Goal: Task Accomplishment & Management: Complete application form

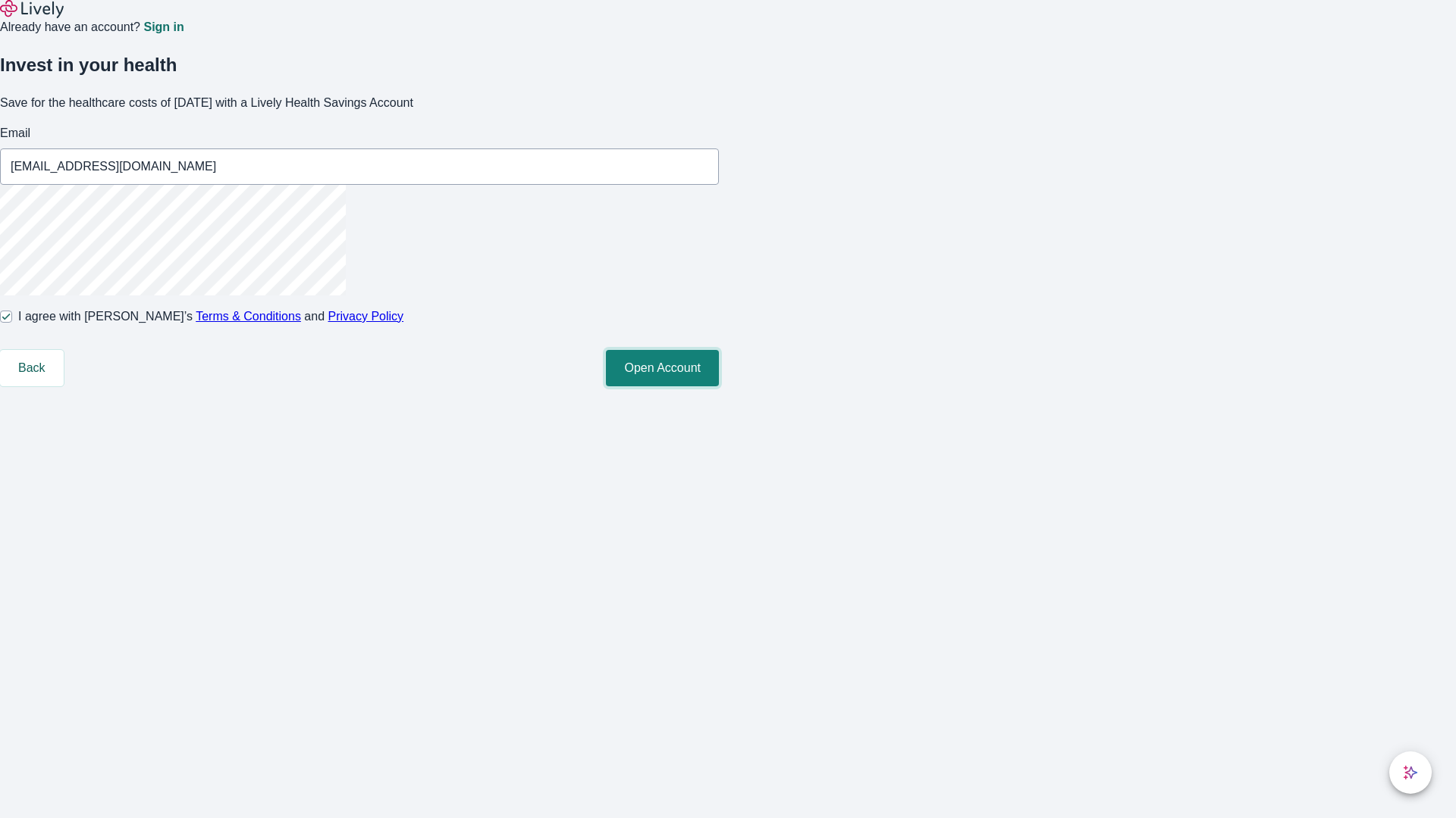
click at [719, 387] on button "Open Account" at bounding box center [662, 368] width 113 height 36
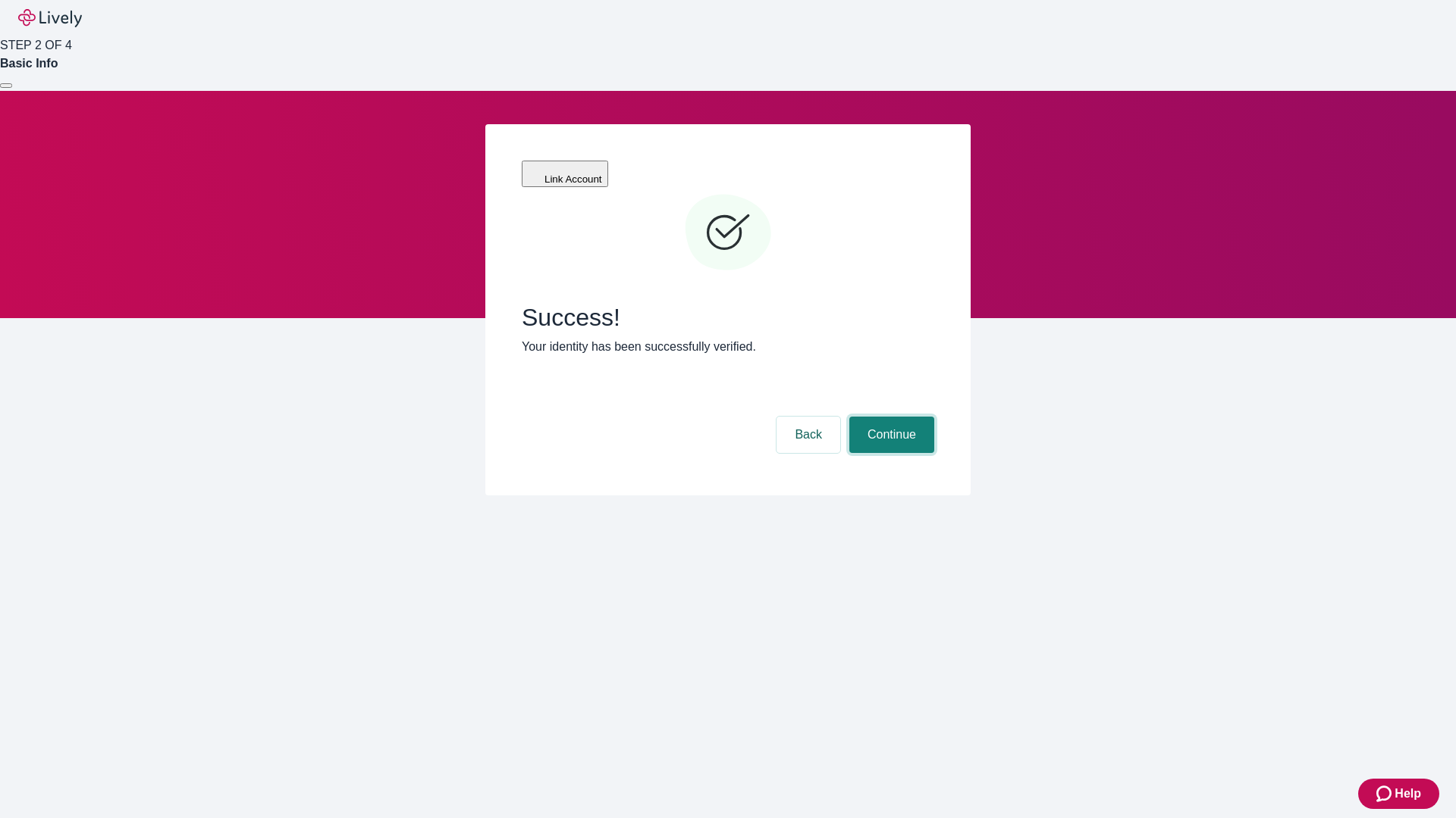
click at [889, 416] on button "Continue" at bounding box center [891, 434] width 85 height 36
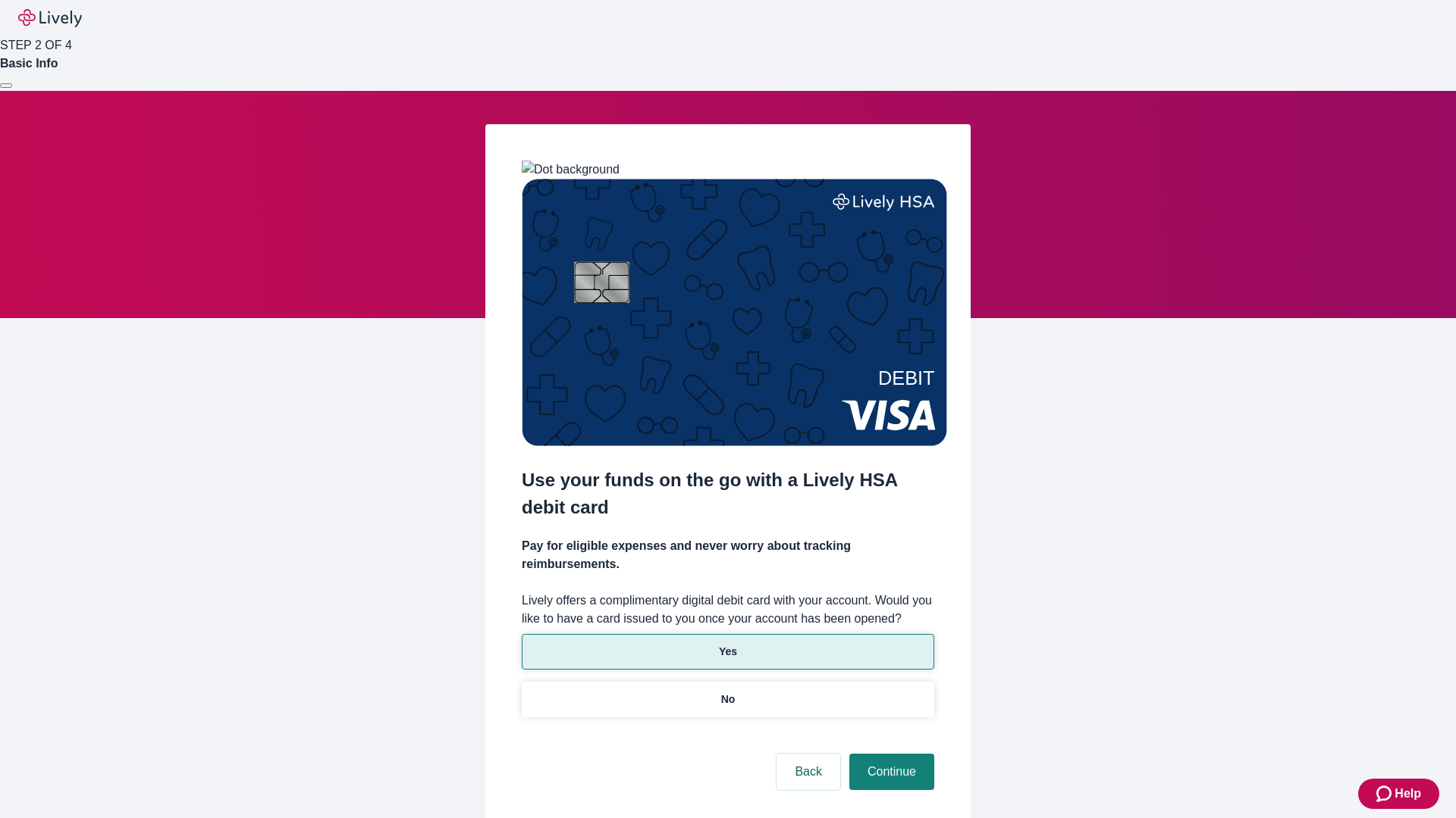
click at [727, 644] on p "Yes" at bounding box center [728, 652] width 18 height 16
click at [889, 754] on button "Continue" at bounding box center [891, 772] width 85 height 36
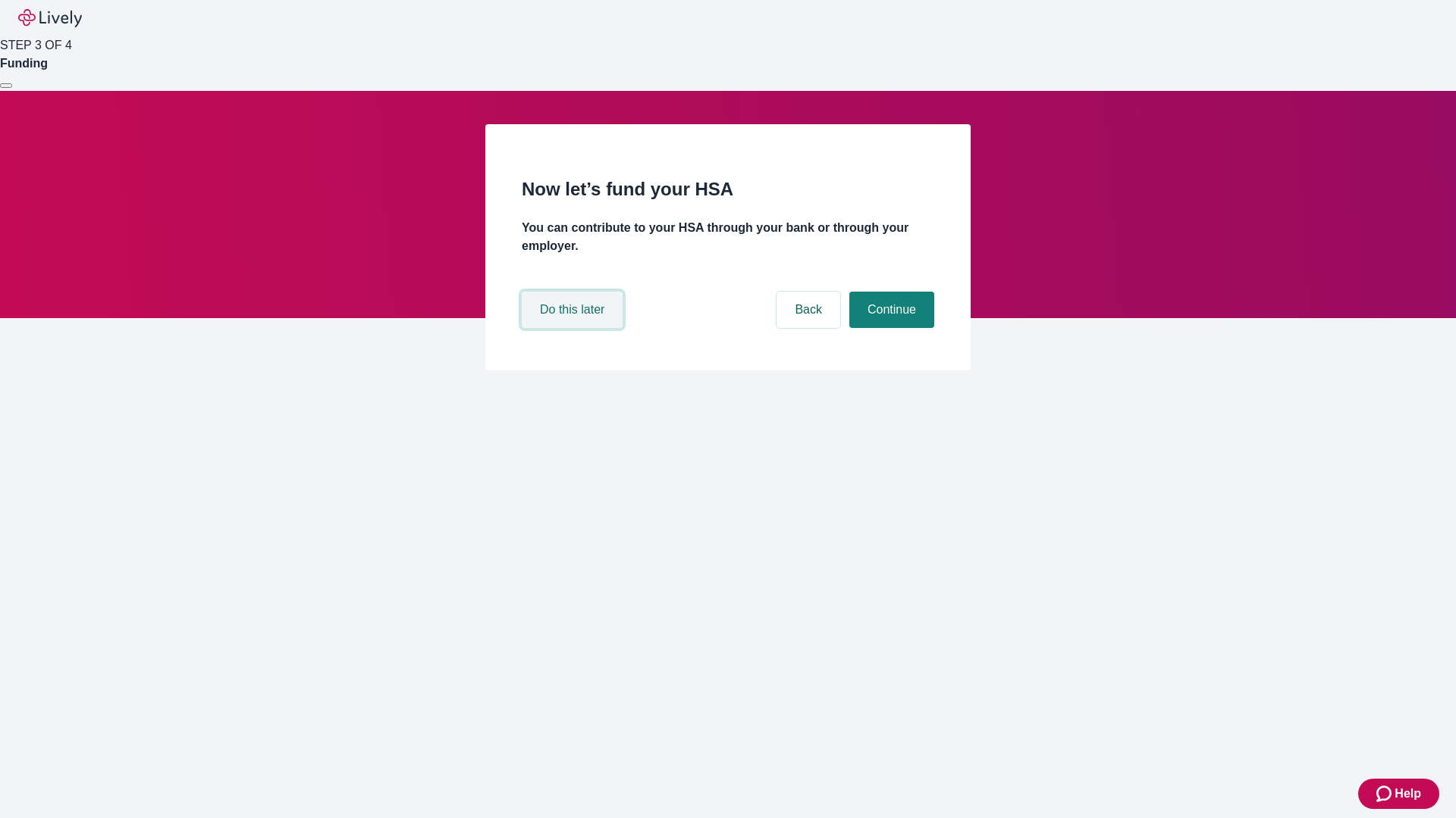
click at [574, 328] on button "Do this later" at bounding box center [572, 310] width 101 height 36
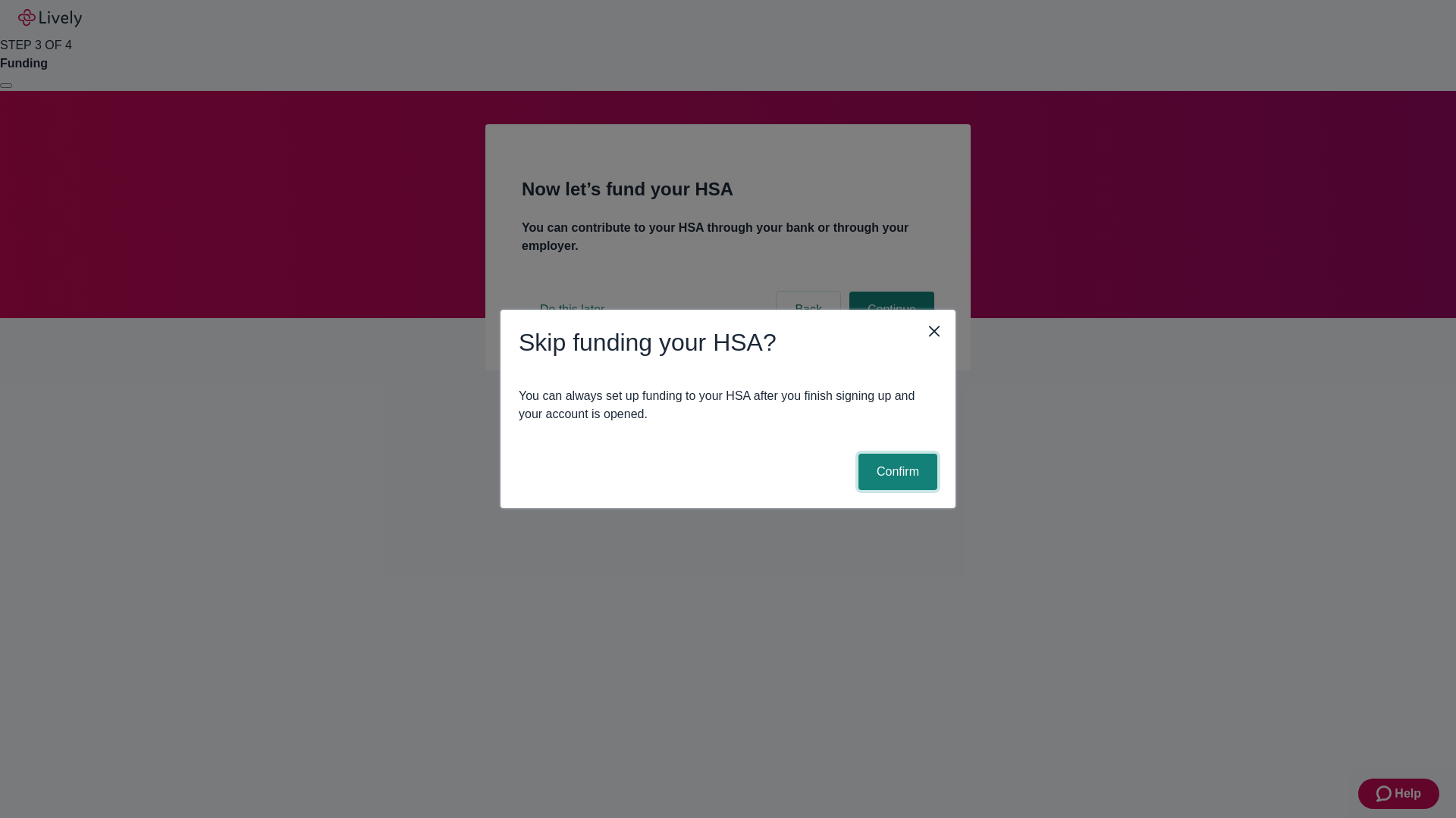
click at [895, 472] on button "Confirm" at bounding box center [898, 472] width 79 height 36
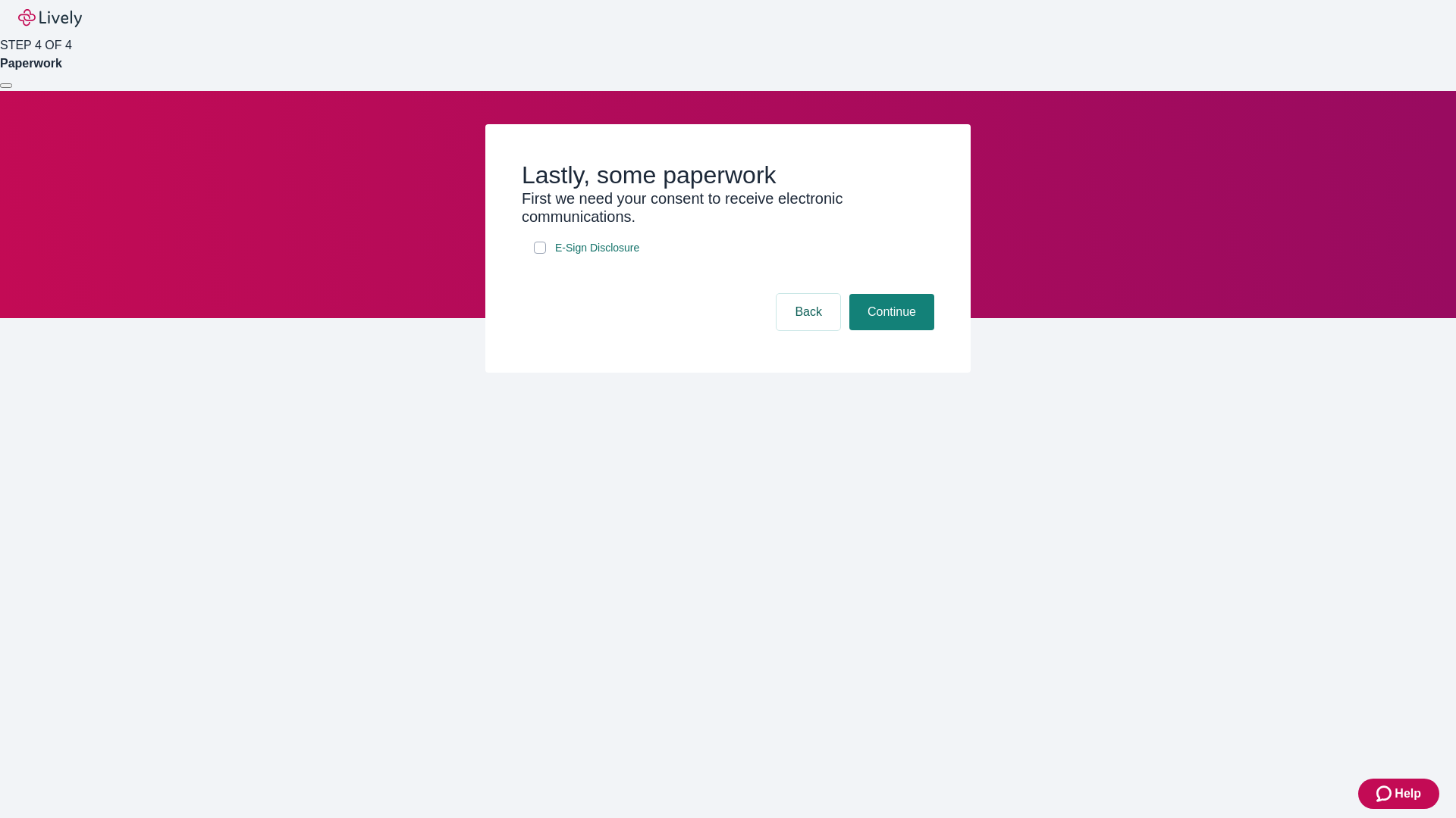
click at [540, 254] on input "E-Sign Disclosure" at bounding box center [539, 247] width 12 height 12
checkbox input "true"
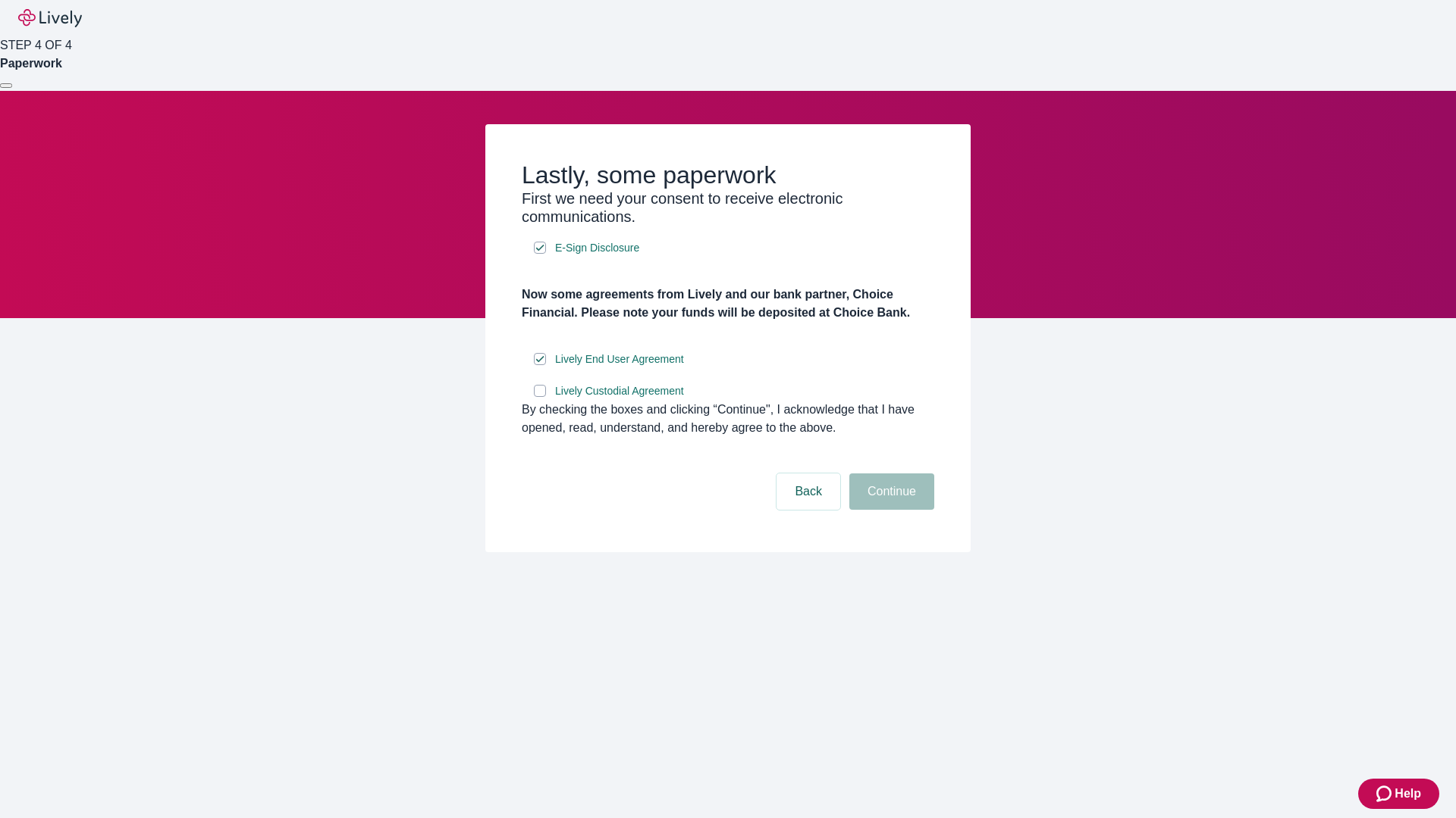
click at [540, 397] on input "Lively Custodial Agreement" at bounding box center [539, 391] width 12 height 12
checkbox input "true"
click at [889, 510] on button "Continue" at bounding box center [891, 492] width 85 height 36
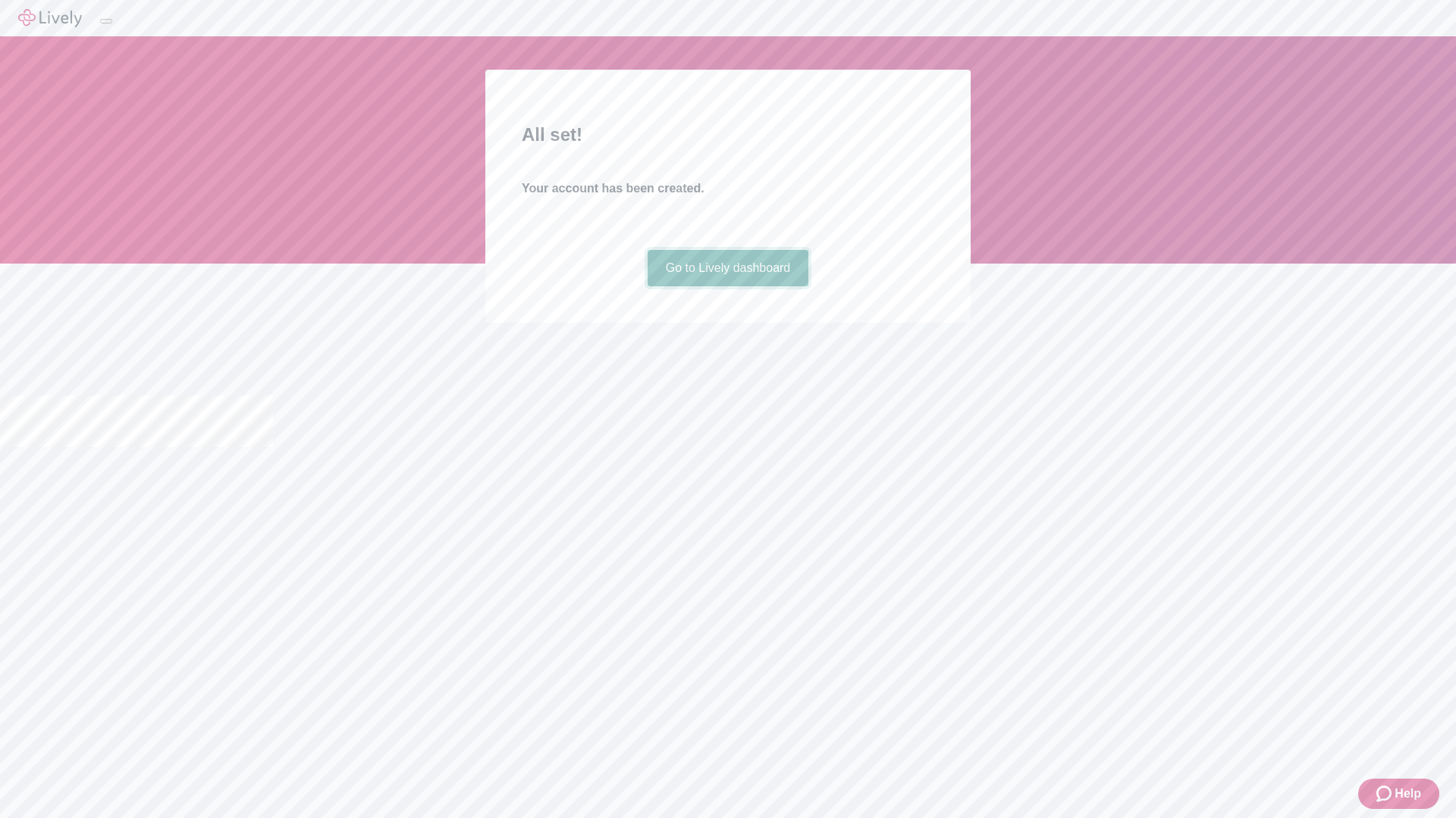
click at [727, 286] on link "Go to Lively dashboard" at bounding box center [728, 268] width 161 height 36
